Goal: Task Accomplishment & Management: Manage account settings

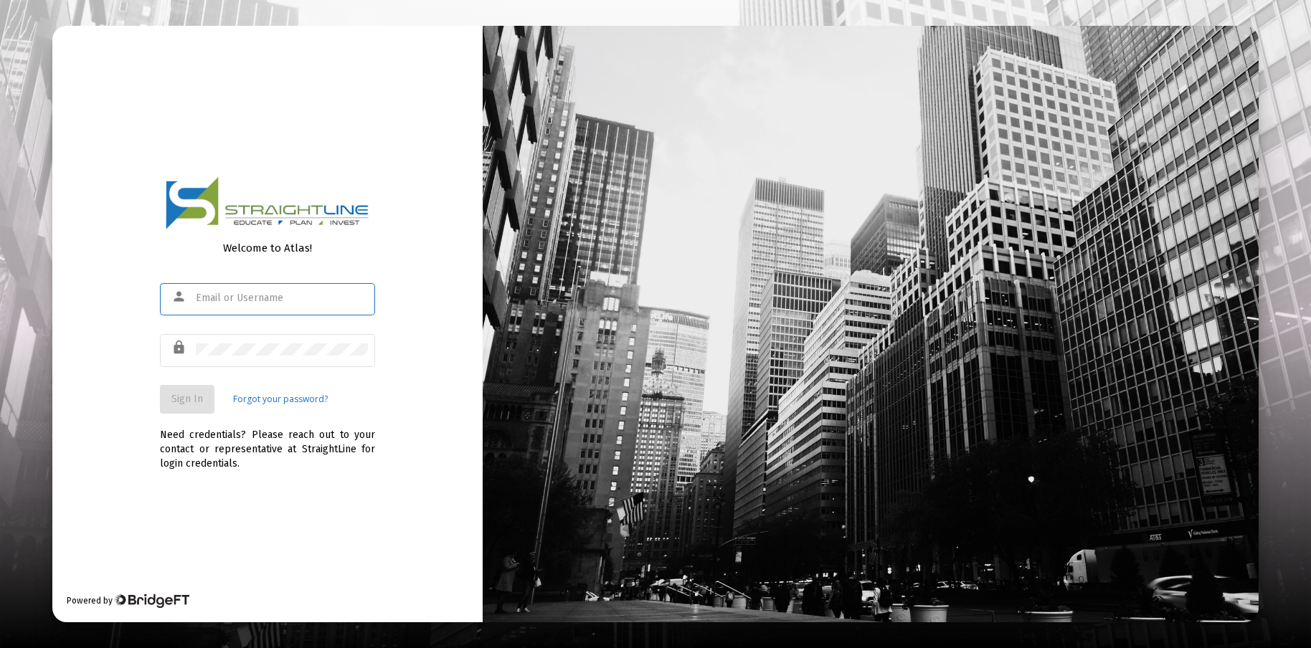
click at [269, 300] on input "text" at bounding box center [282, 298] width 172 height 11
type input "[PERSON_NAME][EMAIL_ADDRESS][DOMAIN_NAME]"
click at [189, 402] on span "Sign In" at bounding box center [187, 399] width 32 height 12
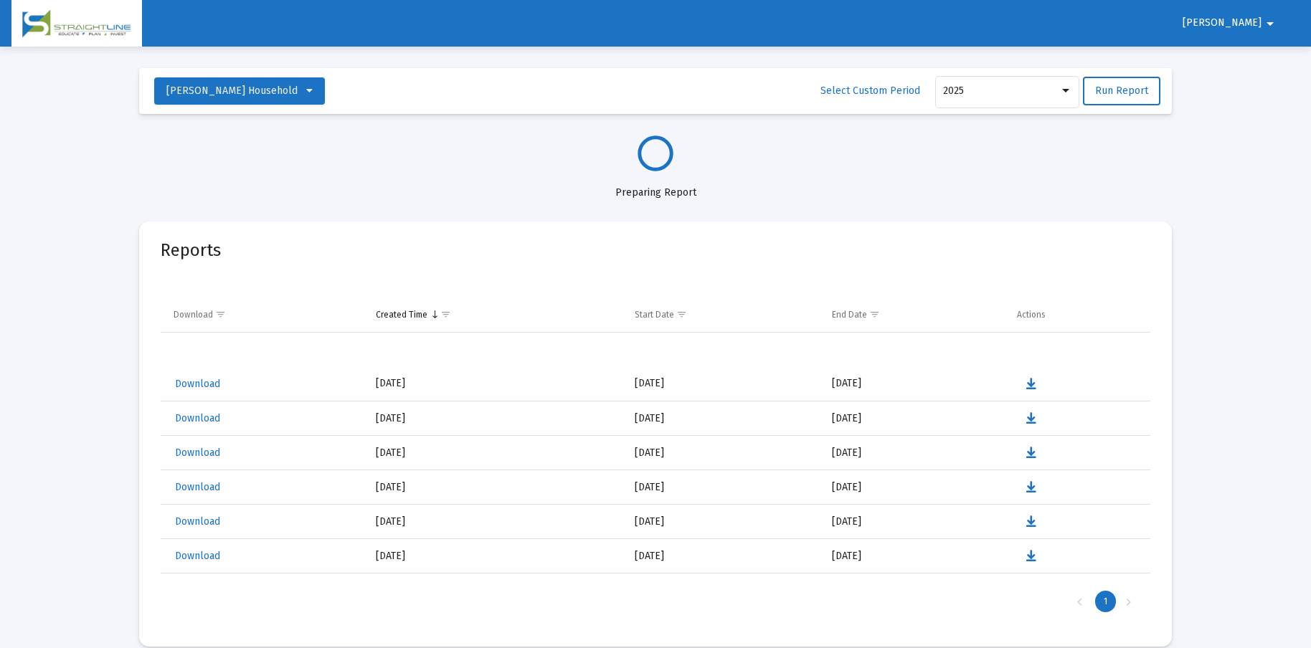
select select "View all"
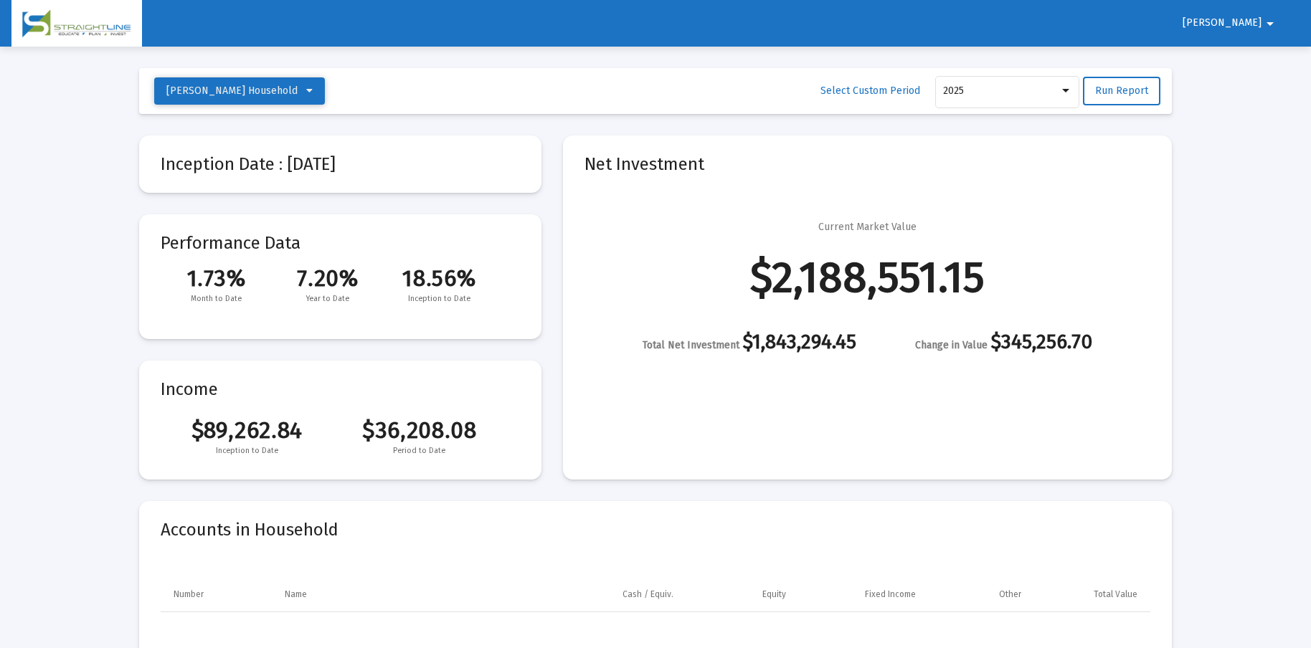
click at [325, 89] on button "[PERSON_NAME] Household" at bounding box center [239, 90] width 171 height 27
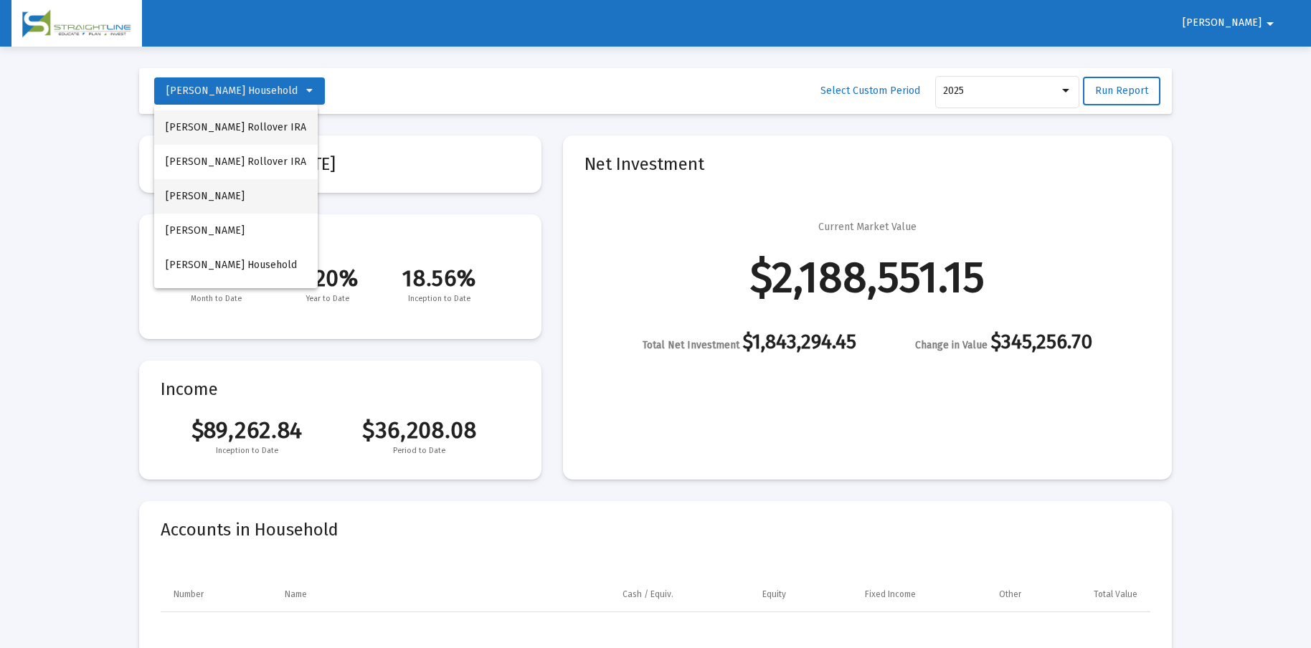
click at [260, 191] on button "[PERSON_NAME]" at bounding box center [235, 196] width 163 height 34
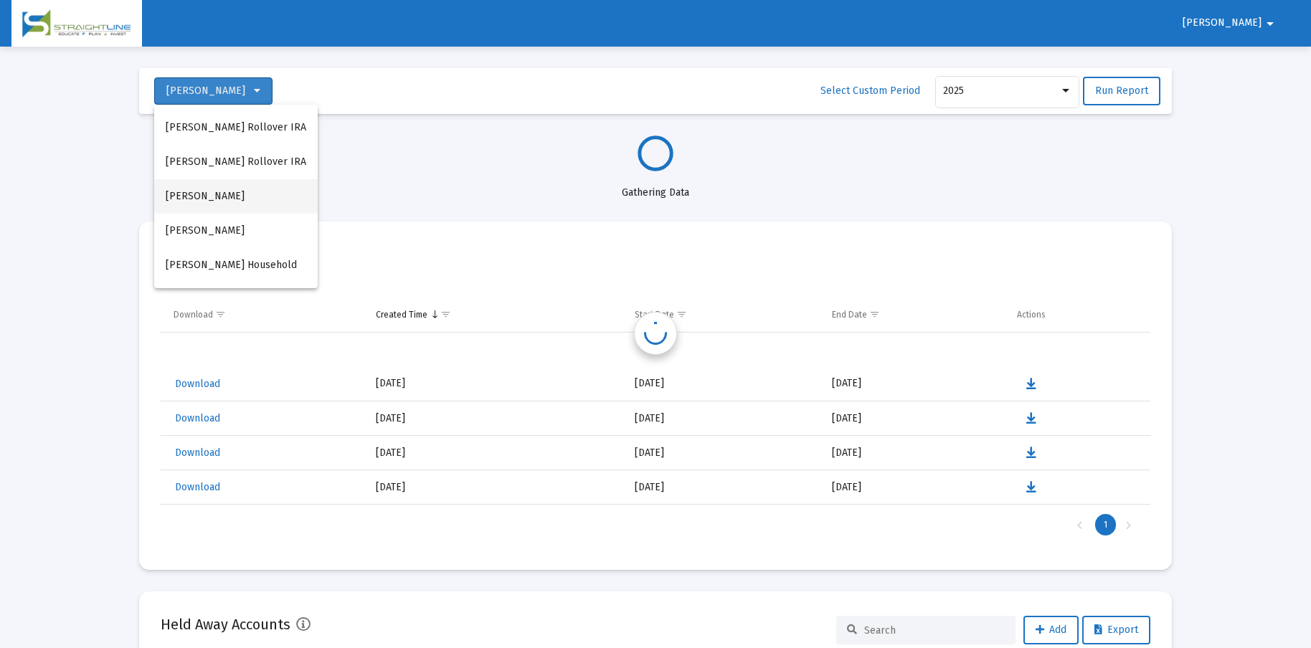
select select "View all"
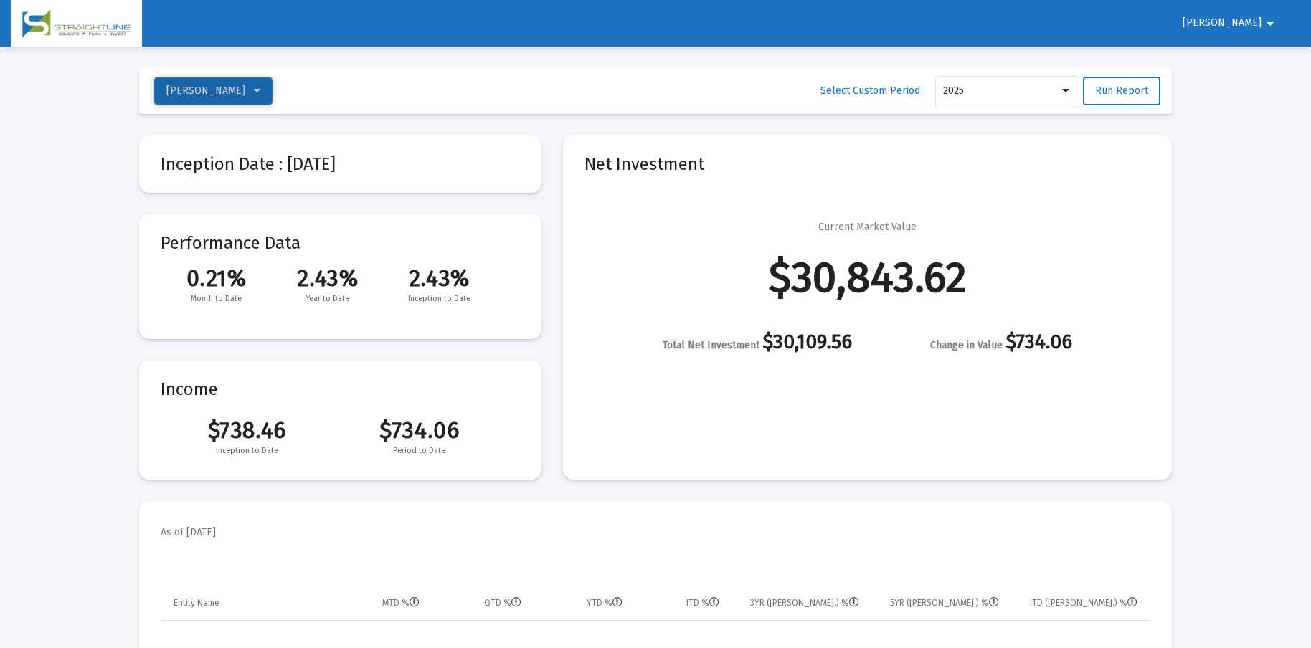
click at [272, 93] on button "[PERSON_NAME]" at bounding box center [213, 90] width 118 height 27
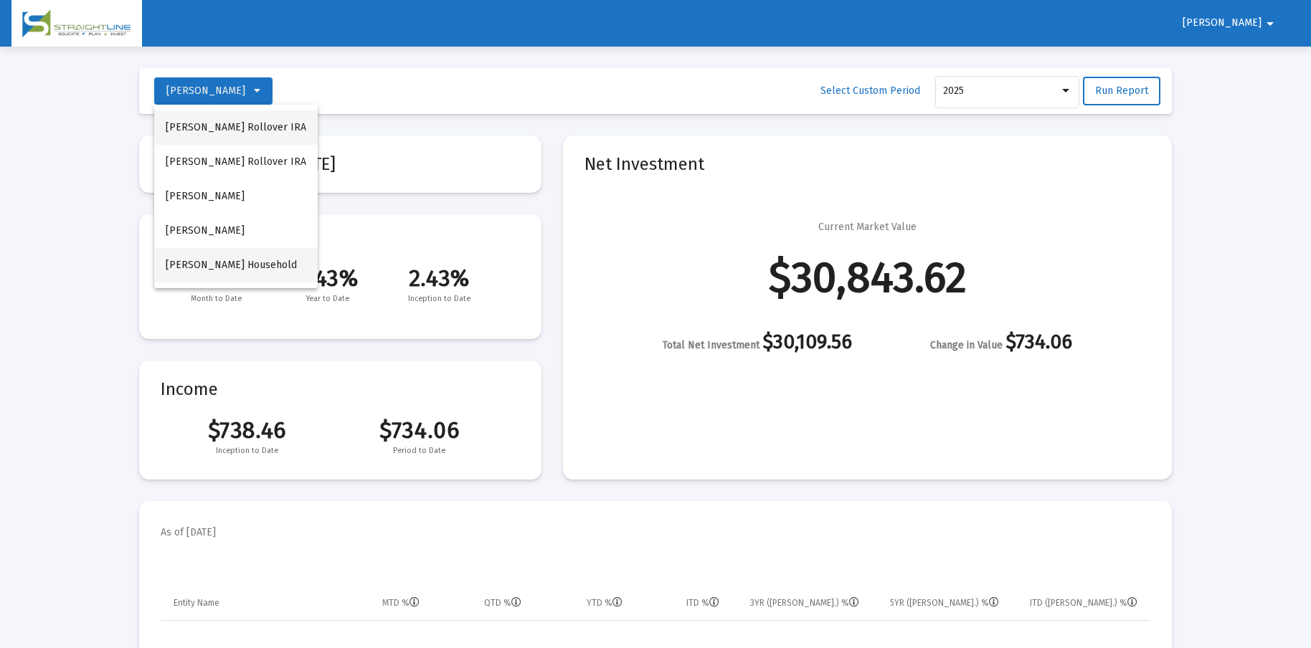
click at [289, 262] on span "[PERSON_NAME] Household" at bounding box center [231, 265] width 131 height 12
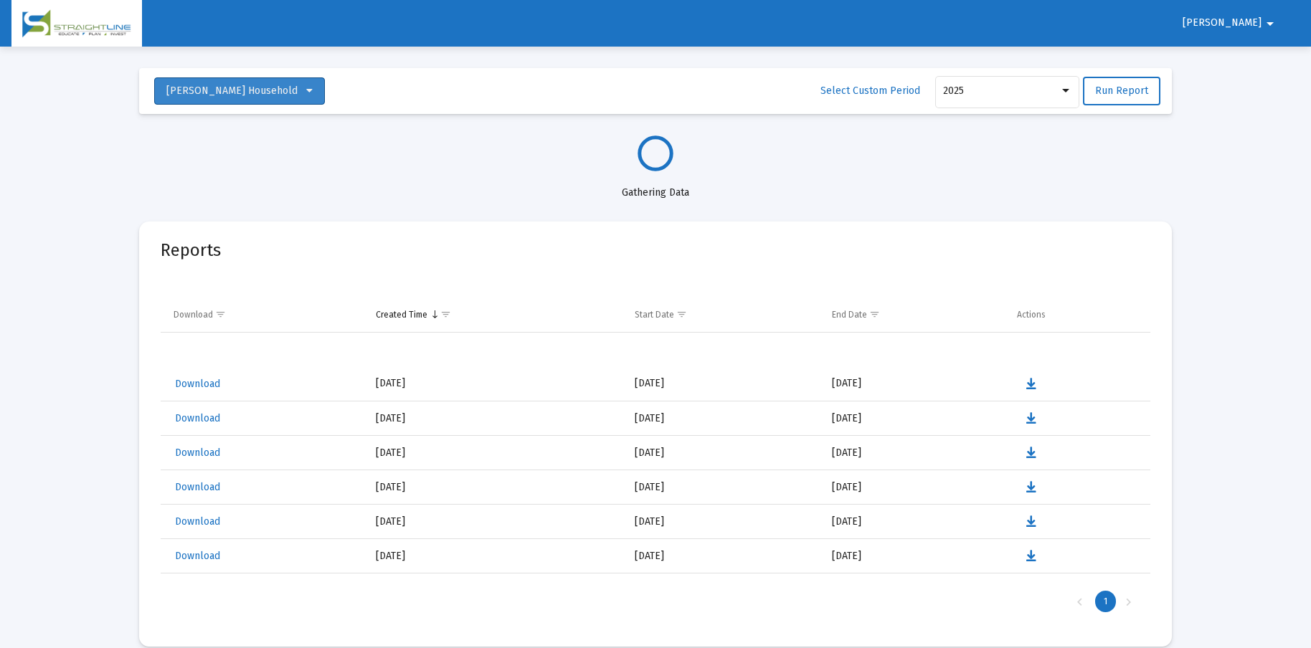
select select "View all"
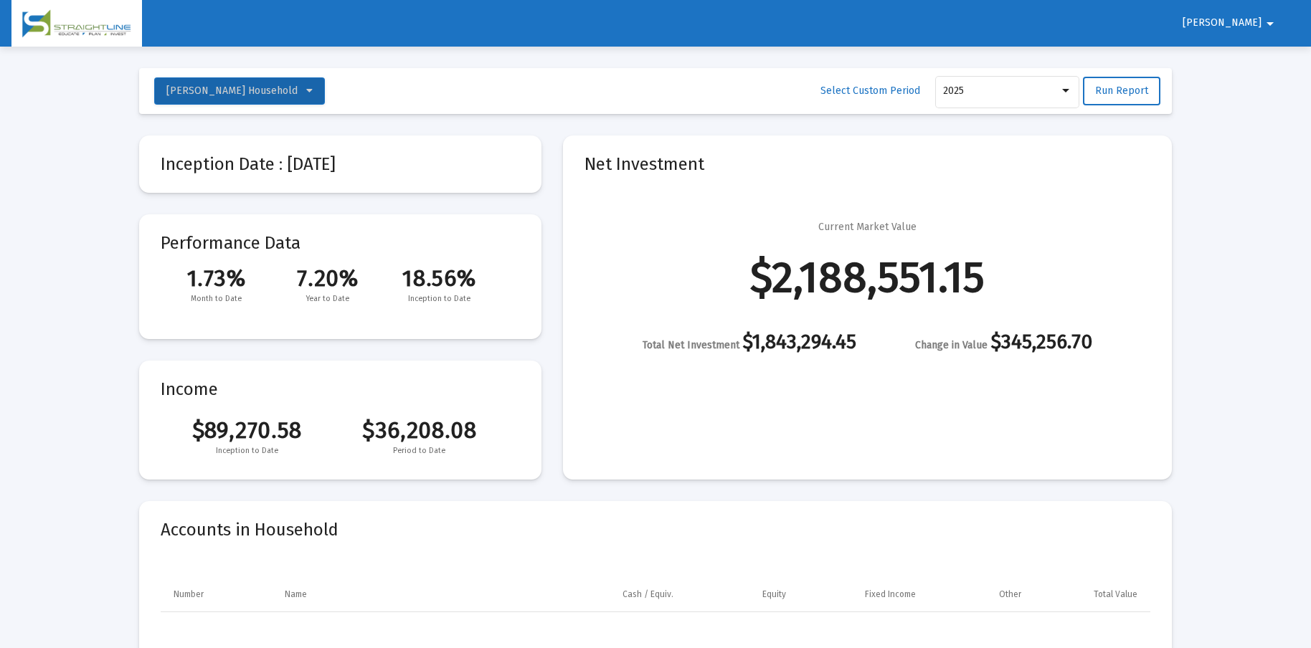
click at [1256, 26] on span "[PERSON_NAME]" at bounding box center [1221, 23] width 79 height 12
click at [1261, 57] on button "Logout" at bounding box center [1247, 61] width 80 height 34
